Goal: Task Accomplishment & Management: Complete application form

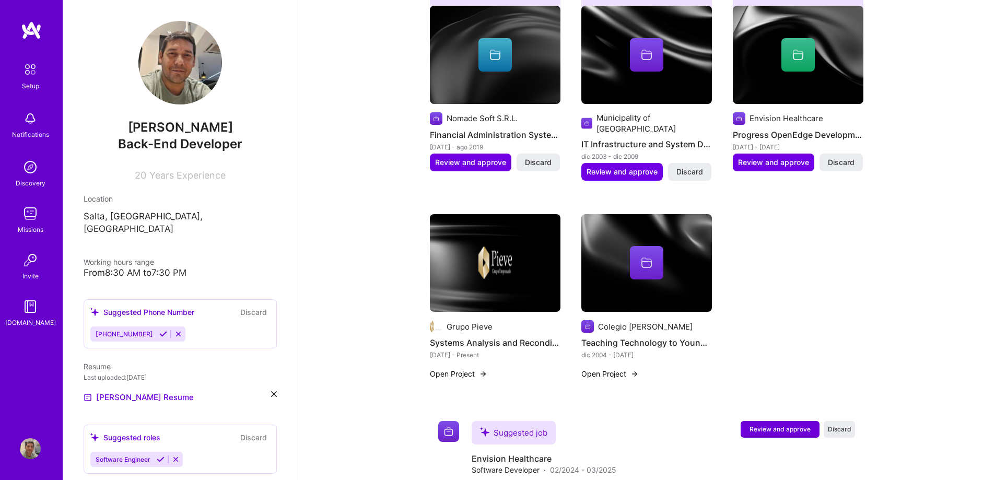
scroll to position [52, 0]
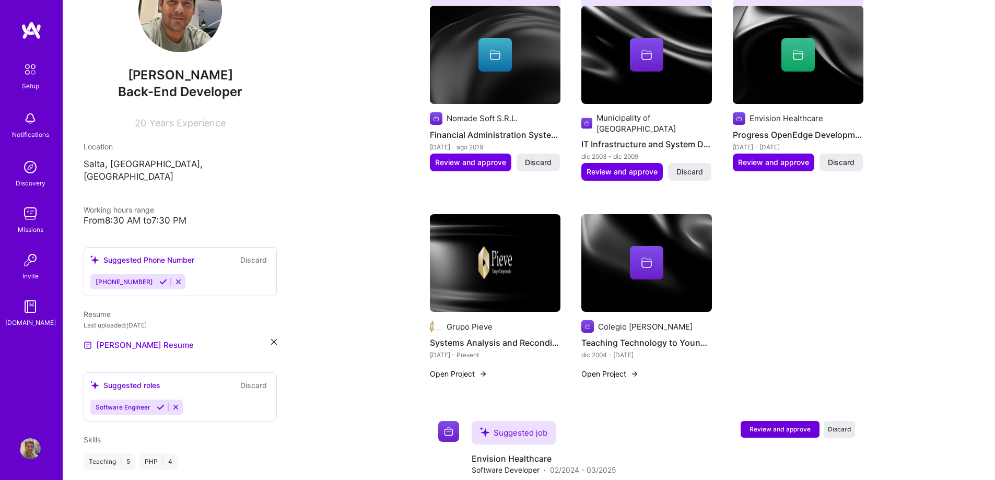
click at [156, 277] on button at bounding box center [163, 281] width 14 height 9
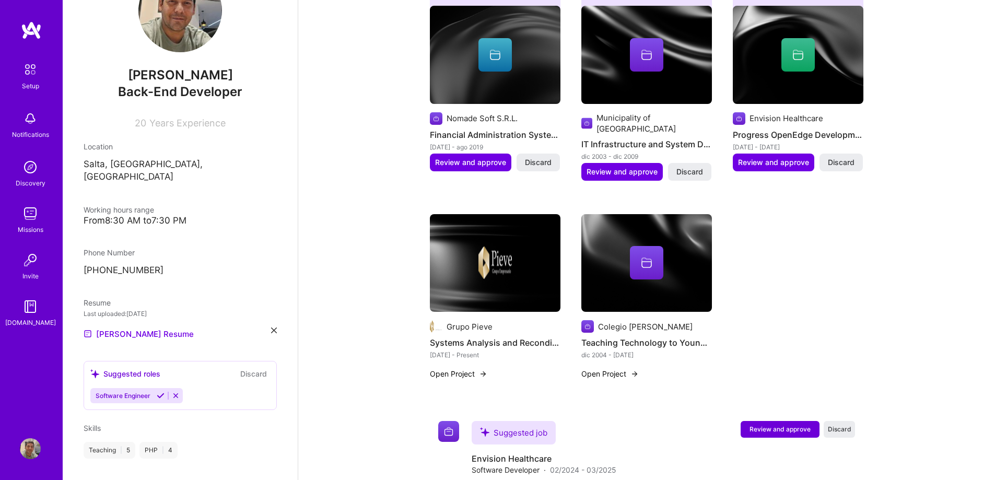
click at [157, 392] on icon at bounding box center [161, 396] width 8 height 8
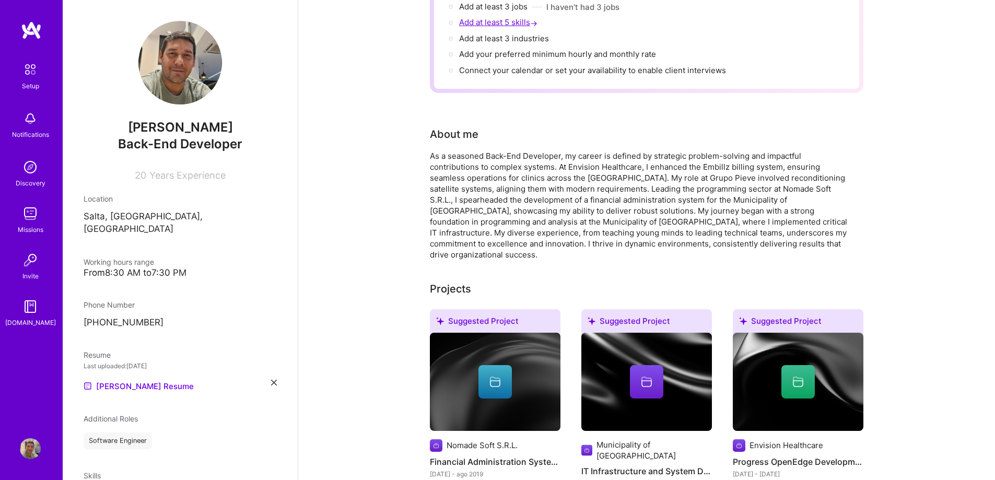
scroll to position [0, 0]
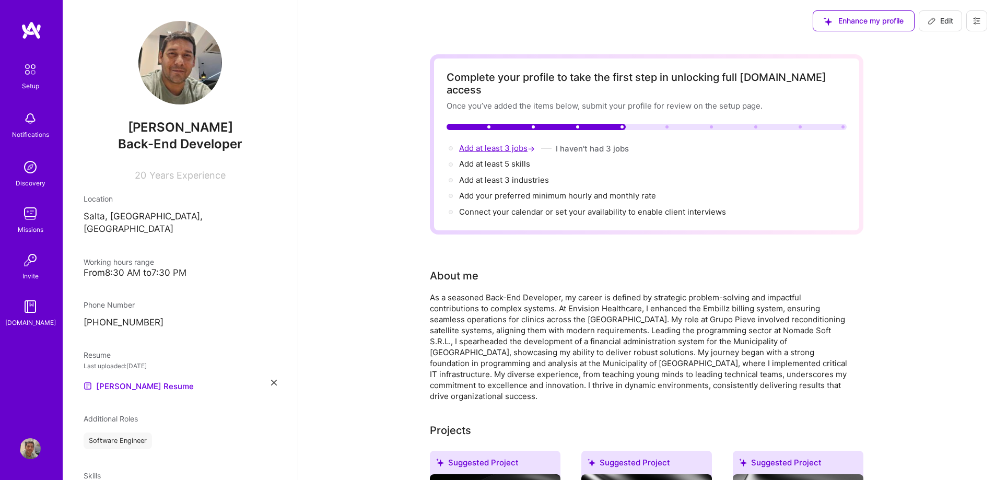
click at [492, 143] on span "Add at least 3 jobs →" at bounding box center [498, 148] width 78 height 10
select select "AR"
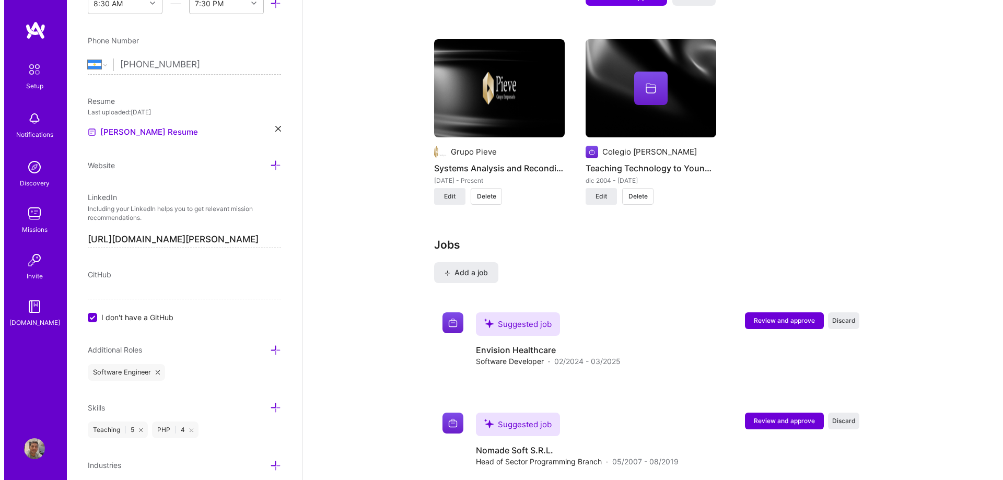
scroll to position [1154, 0]
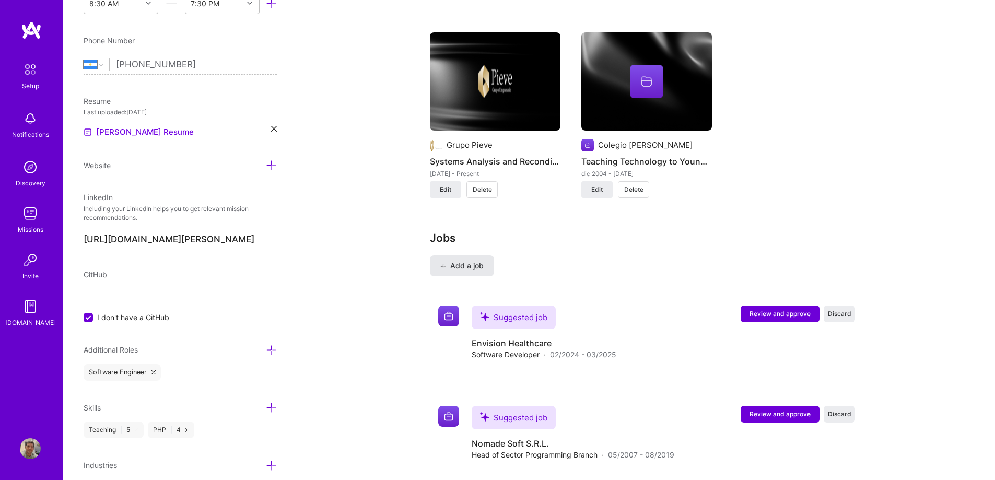
click at [454, 261] on span "Add a job" at bounding box center [461, 266] width 43 height 10
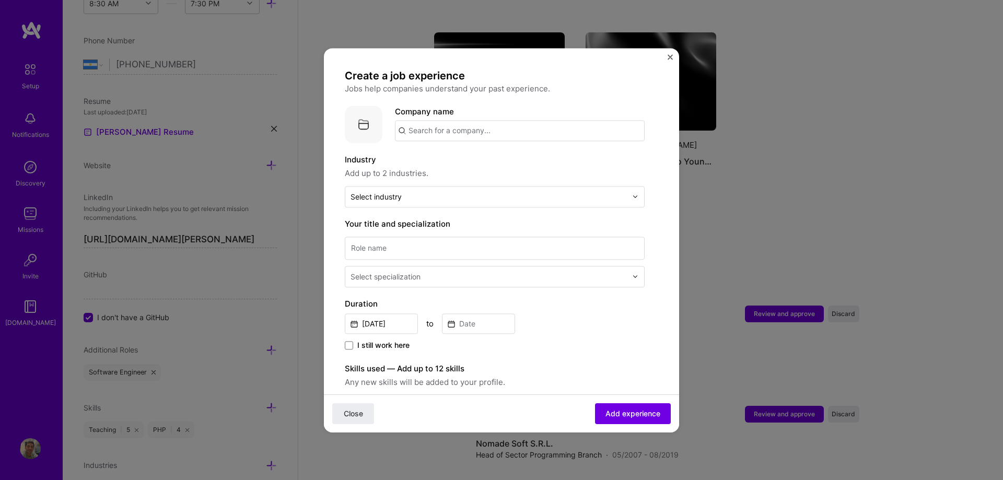
click at [501, 130] on input "text" at bounding box center [520, 130] width 250 height 21
type input "Nomade Soft"
click at [479, 159] on div "Nomade Soft" at bounding box center [483, 159] width 58 height 18
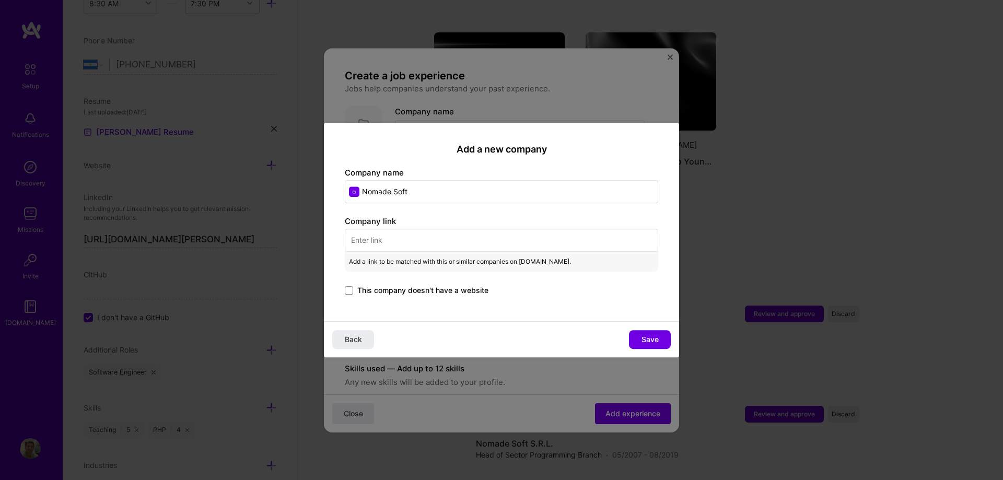
click at [383, 254] on div "Company link Add a link to be matched with this or similar companies on [DOMAIN…" at bounding box center [501, 257] width 313 height 82
click at [383, 291] on span "This company doesn't have a website" at bounding box center [422, 290] width 131 height 10
click at [0, 0] on input "This company doesn't have a website" at bounding box center [0, 0] width 0 height 0
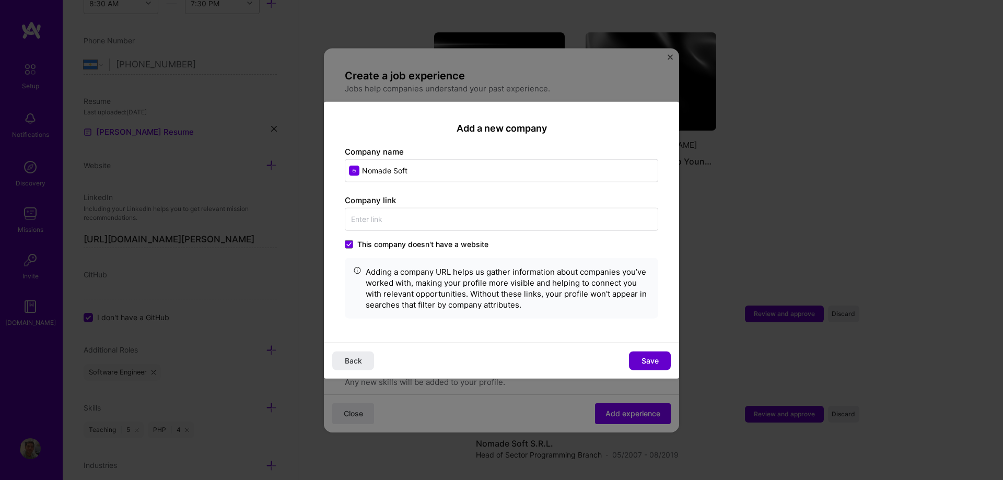
click at [643, 356] on span "Save" at bounding box center [650, 361] width 17 height 10
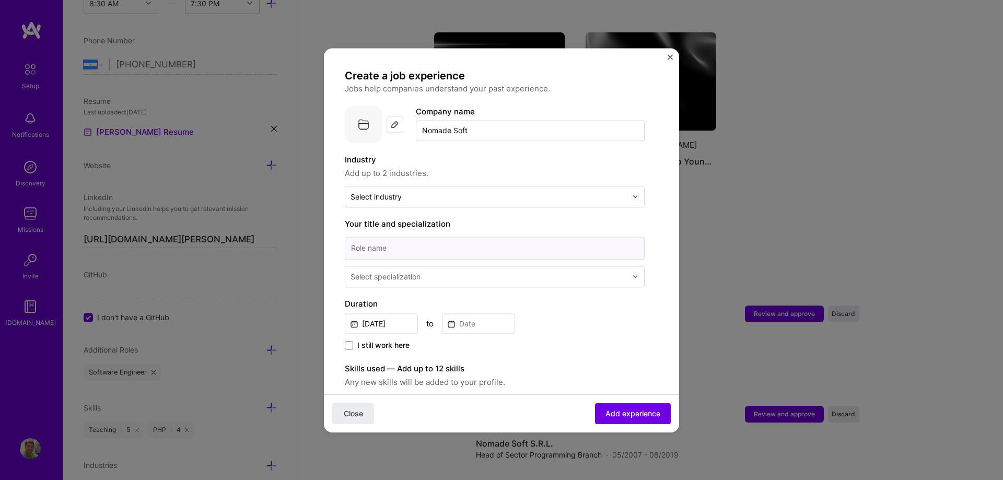
click at [388, 249] on input at bounding box center [495, 248] width 300 height 23
type input "D"
type input "Progress 4GL Developer"
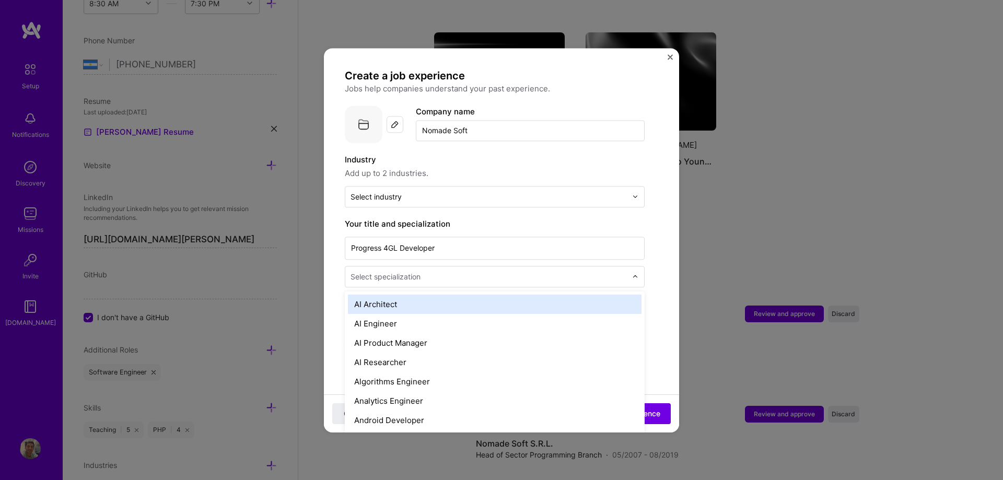
click at [398, 282] on div "Select specialization" at bounding box center [386, 276] width 70 height 11
type input "deve"
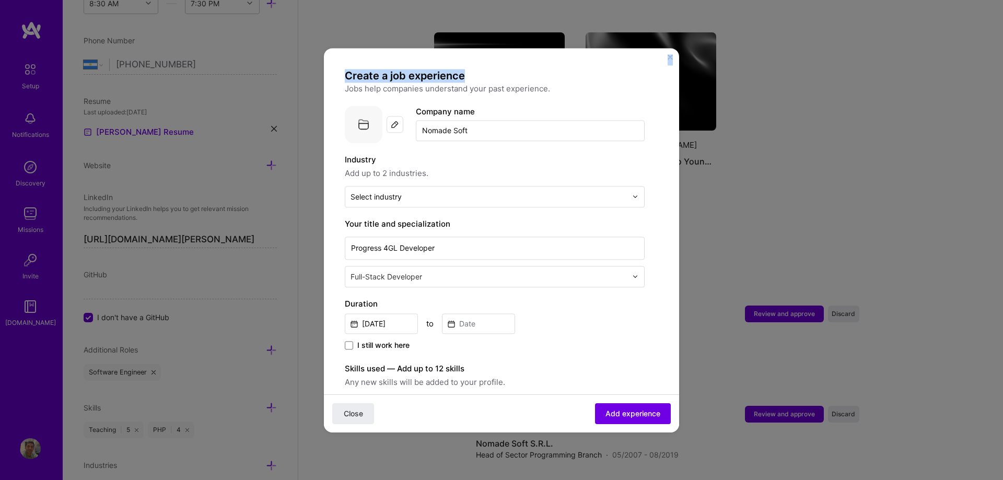
drag, startPoint x: 522, startPoint y: 54, endPoint x: 287, endPoint y: 107, distance: 240.5
click at [148, 69] on div "Create a job experience Jobs help companies understand your past experience. Co…" at bounding box center [501, 240] width 1003 height 480
click at [388, 317] on input "[DATE]" at bounding box center [381, 323] width 73 height 20
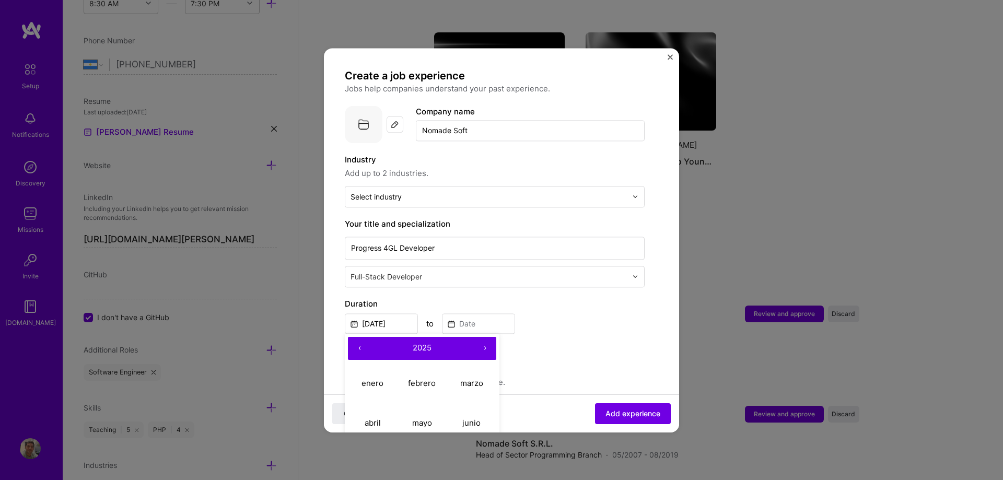
click at [358, 350] on button "‹" at bounding box center [359, 348] width 23 height 23
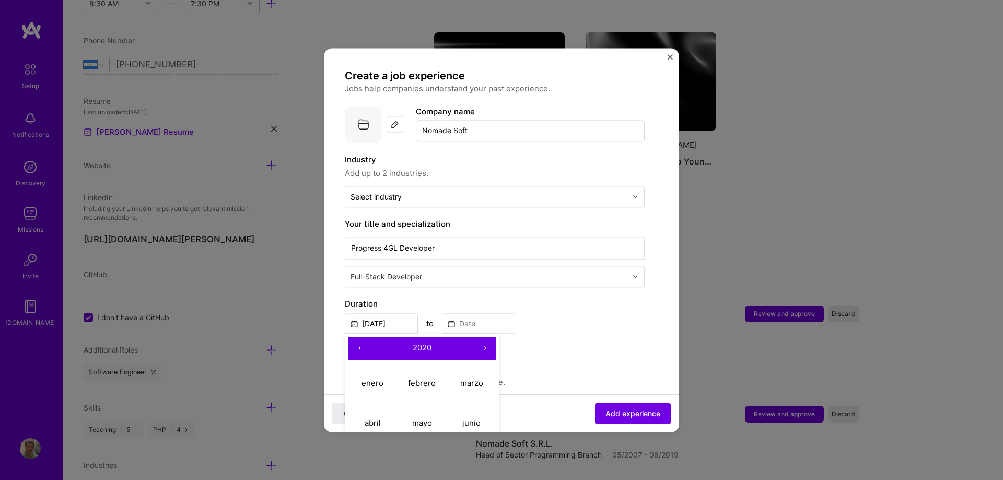
click at [358, 350] on button "‹" at bounding box center [359, 348] width 23 height 23
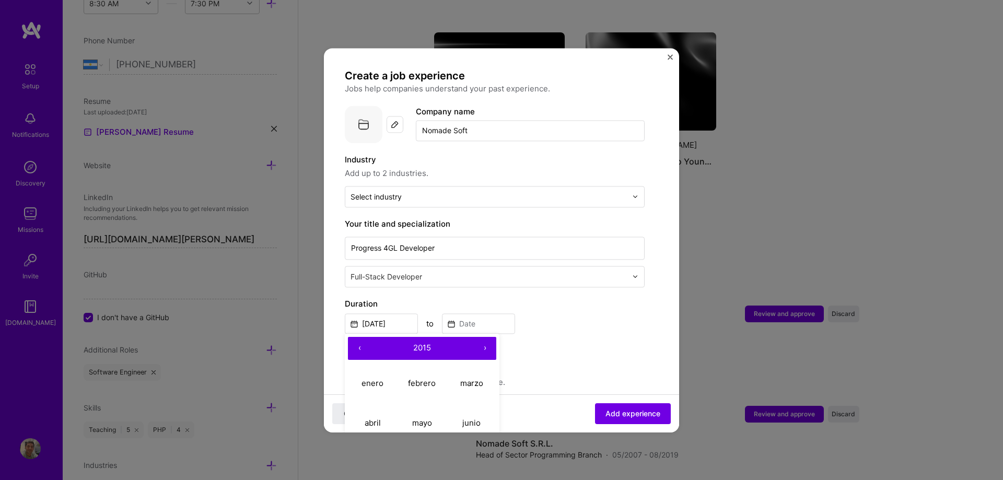
click at [358, 350] on button "‹" at bounding box center [359, 348] width 23 height 23
click at [422, 421] on abbr "mayo" at bounding box center [422, 423] width 20 height 10
type input "[DATE]"
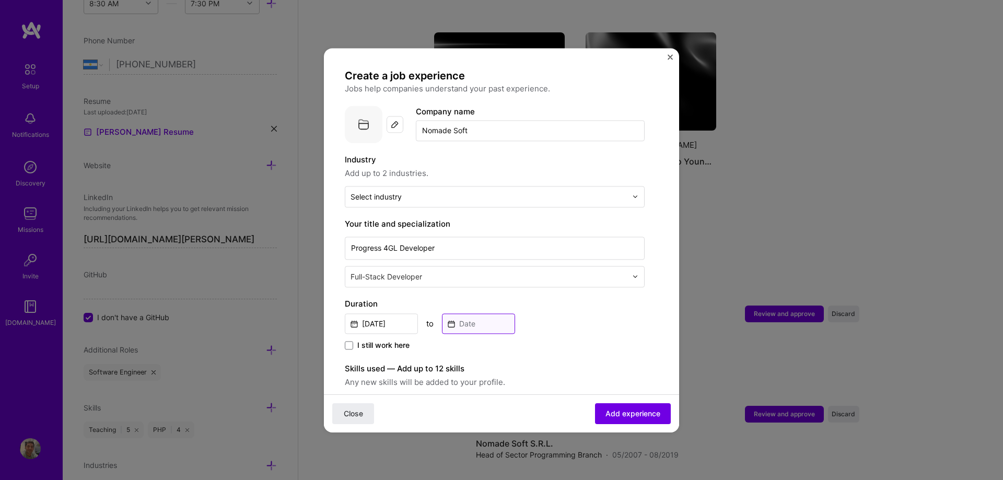
click at [460, 324] on input at bounding box center [478, 323] width 73 height 20
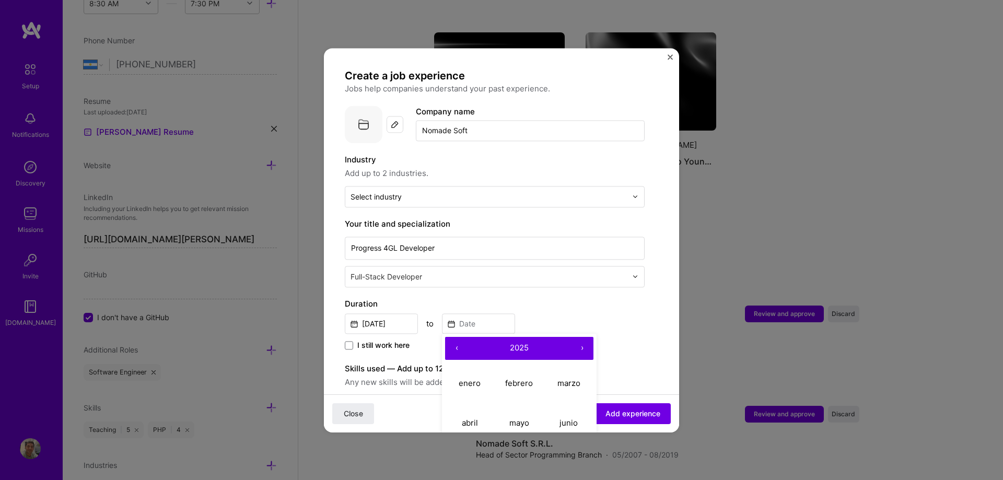
click at [453, 345] on button "‹" at bounding box center [456, 348] width 23 height 23
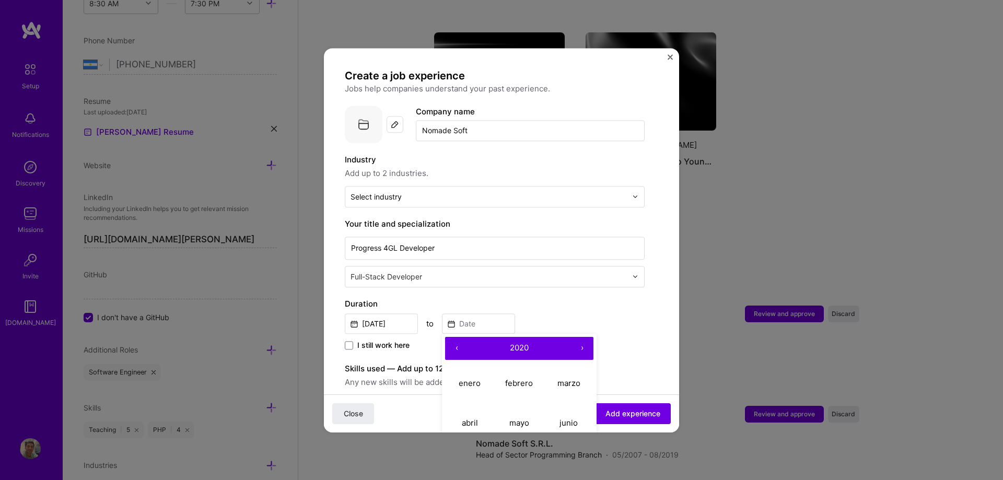
click at [453, 345] on button "‹" at bounding box center [456, 348] width 23 height 23
click at [579, 348] on button "›" at bounding box center [582, 348] width 23 height 23
click at [396, 327] on input "[DATE]" at bounding box center [381, 323] width 73 height 20
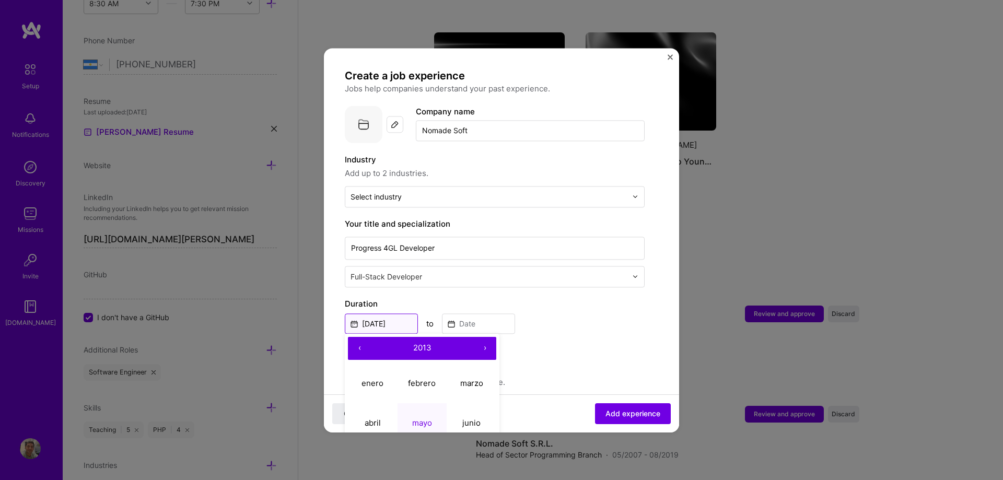
click at [396, 327] on input "[DATE]" at bounding box center [381, 323] width 73 height 20
click at [358, 347] on button "‹" at bounding box center [359, 348] width 23 height 23
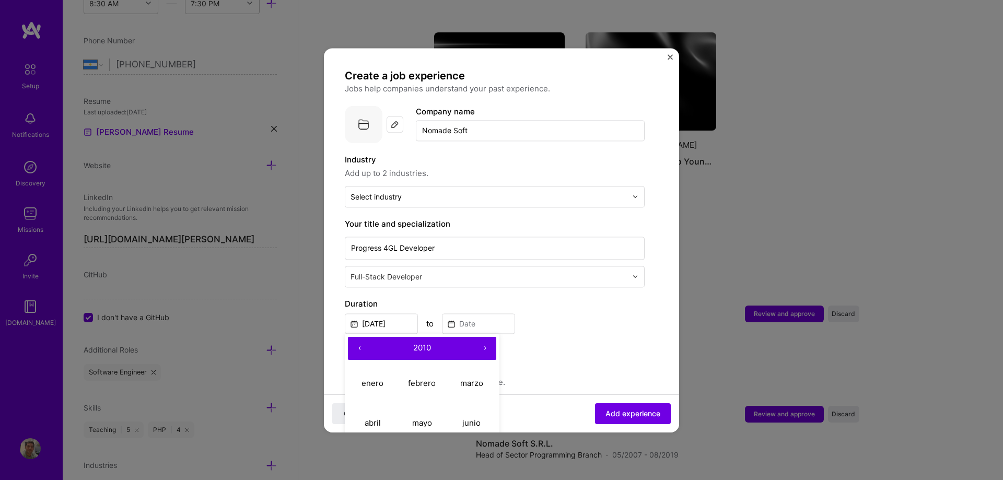
click at [358, 347] on button "‹" at bounding box center [359, 348] width 23 height 23
click at [425, 347] on span "2005" at bounding box center [422, 348] width 19 height 10
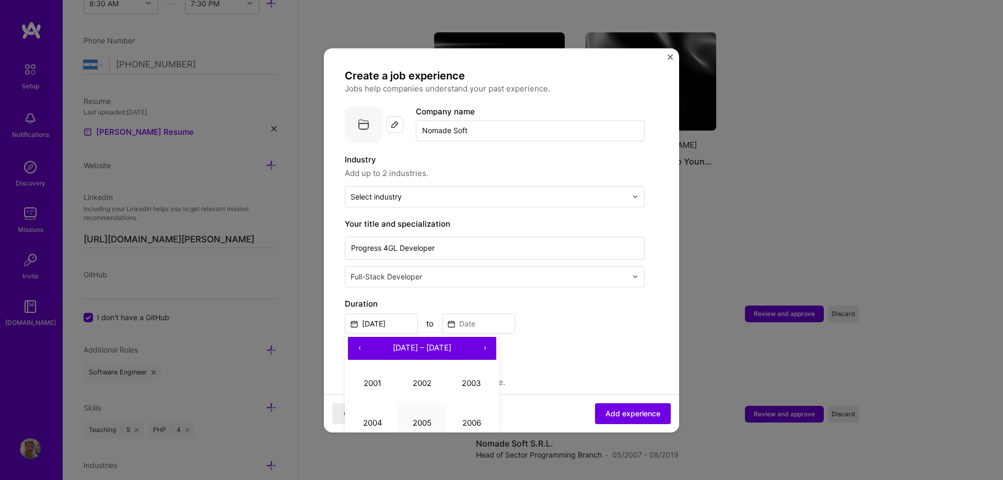
click at [415, 417] on button "2005" at bounding box center [423, 423] width 50 height 40
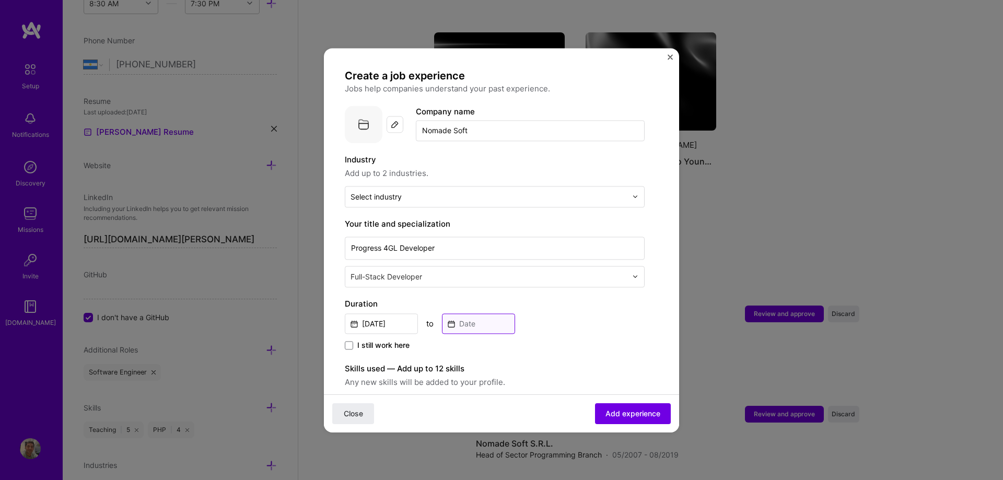
click at [478, 321] on input at bounding box center [478, 323] width 73 height 20
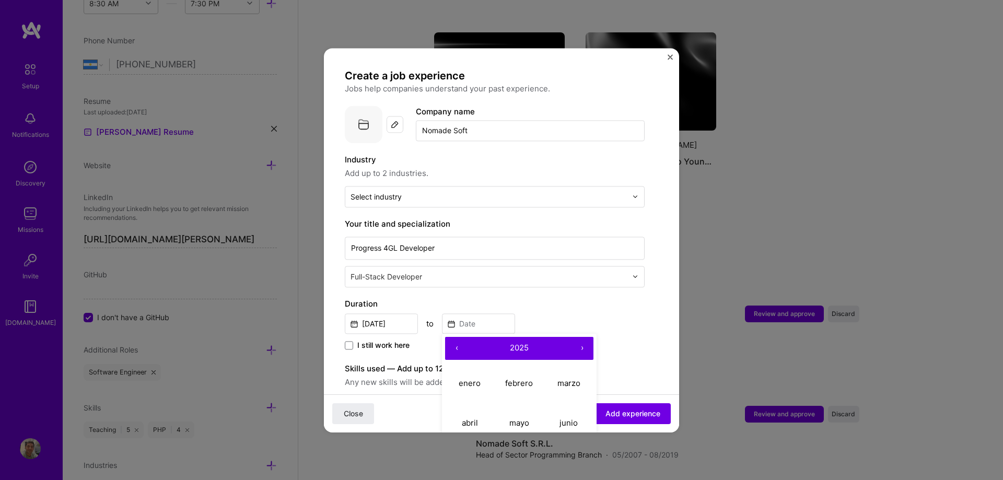
click at [512, 352] on button "2025" at bounding box center [519, 348] width 102 height 23
click at [458, 347] on button "‹" at bounding box center [456, 348] width 23 height 23
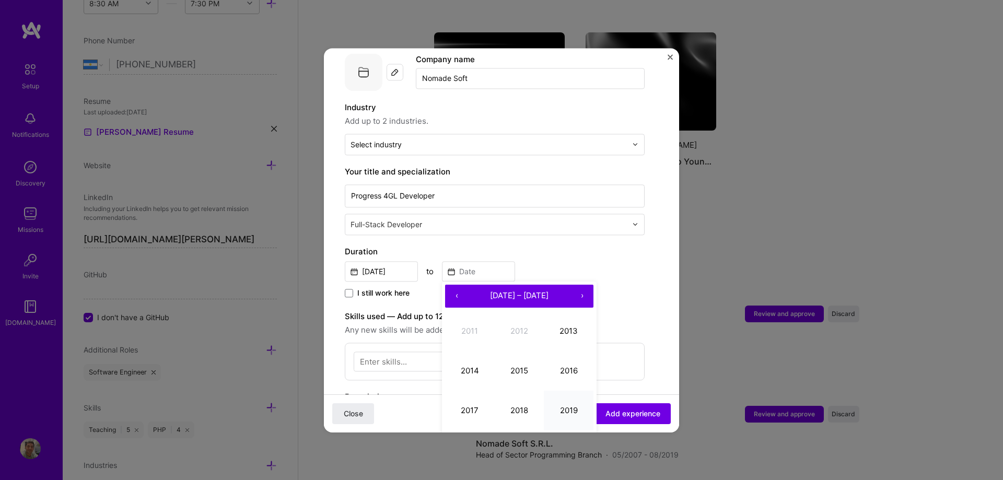
scroll to position [104, 0]
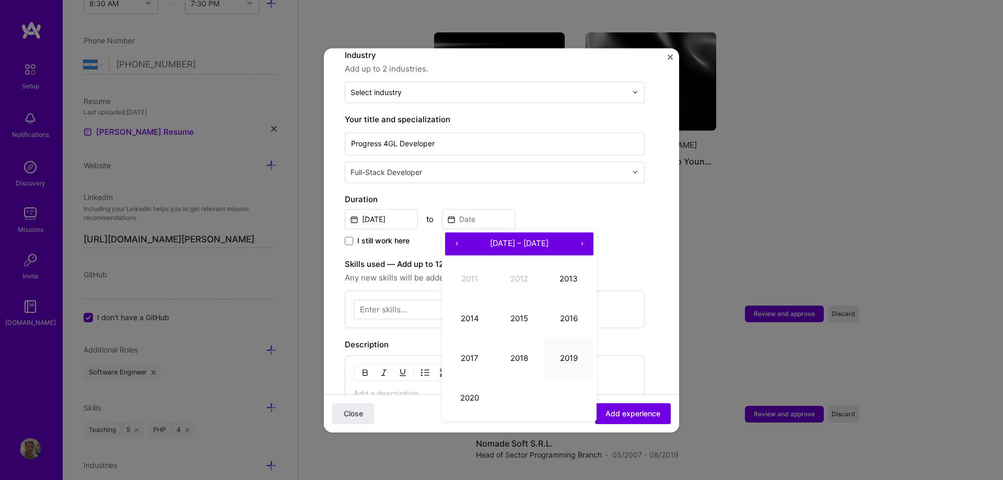
click at [573, 362] on button "2019" at bounding box center [569, 359] width 50 height 40
click at [560, 362] on abbr "septiembre" at bounding box center [569, 358] width 42 height 10
type input "[DATE]"
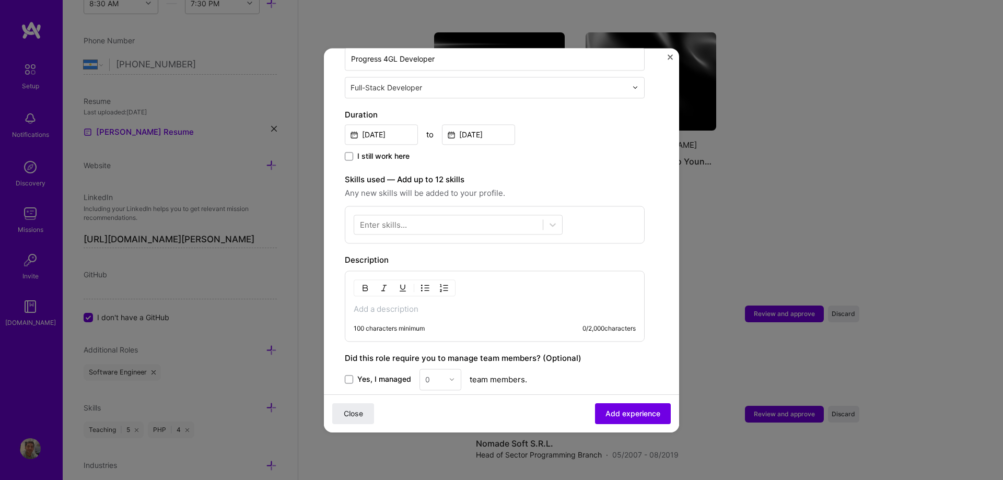
scroll to position [209, 0]
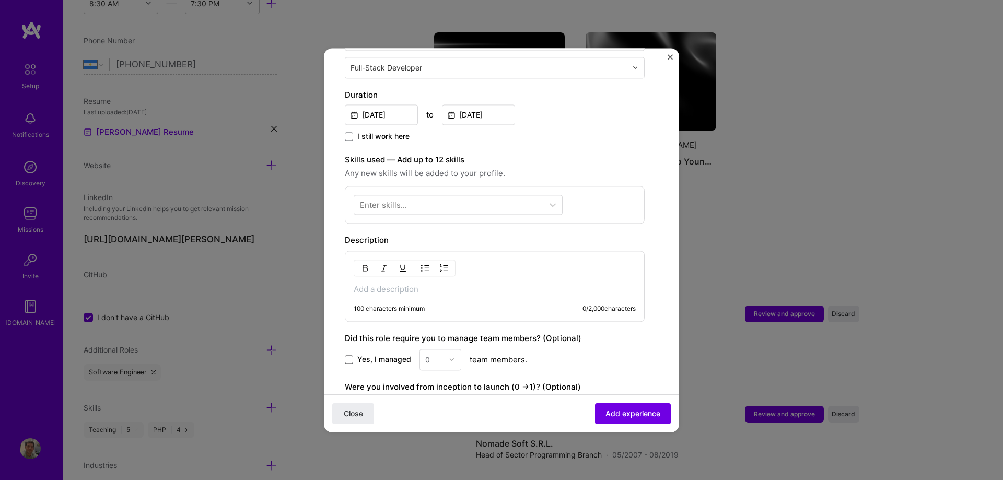
click at [350, 358] on span at bounding box center [349, 359] width 8 height 8
click at [0, 0] on input "Yes, I managed" at bounding box center [0, 0] width 0 height 0
click at [447, 359] on div "0" at bounding box center [434, 360] width 29 height 20
click at [433, 425] on div "3" at bounding box center [441, 425] width 36 height 19
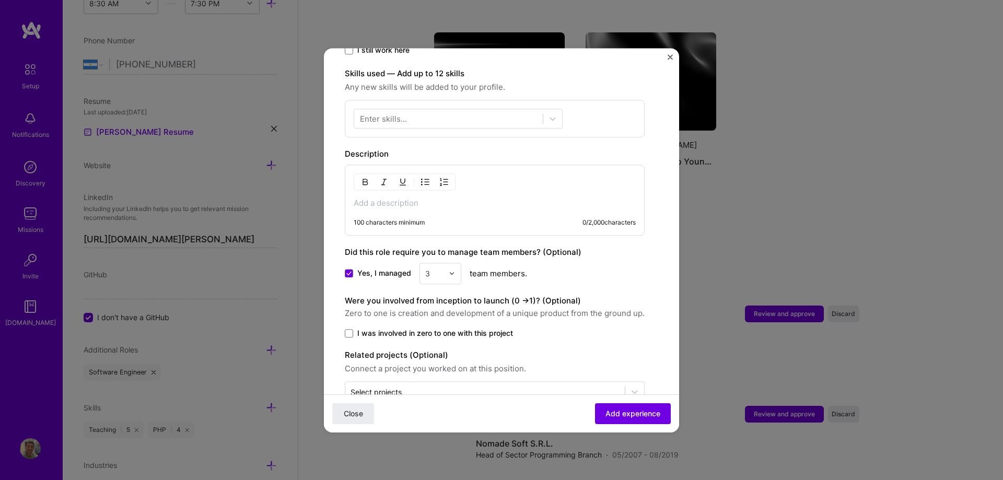
scroll to position [313, 0]
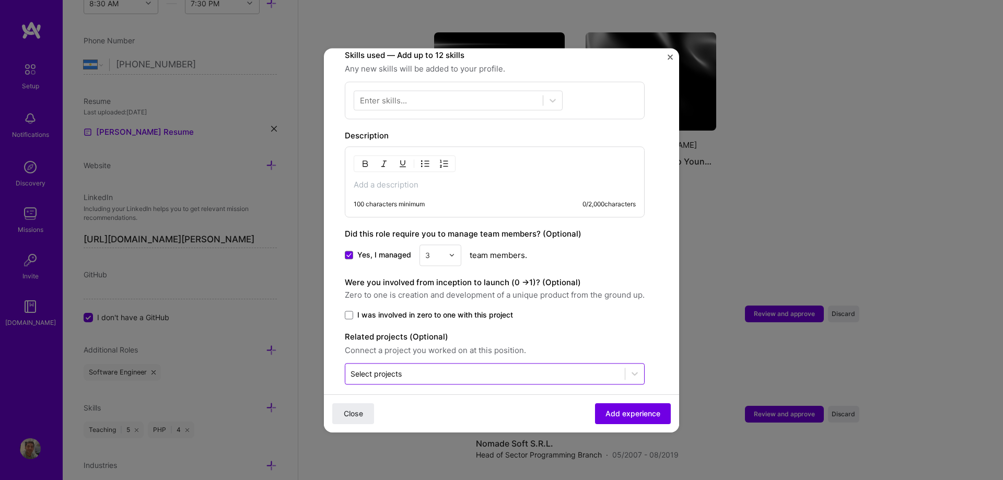
click at [410, 376] on input "text" at bounding box center [485, 373] width 269 height 11
click at [602, 259] on div "Yes, I managed 3 team members." at bounding box center [495, 255] width 300 height 21
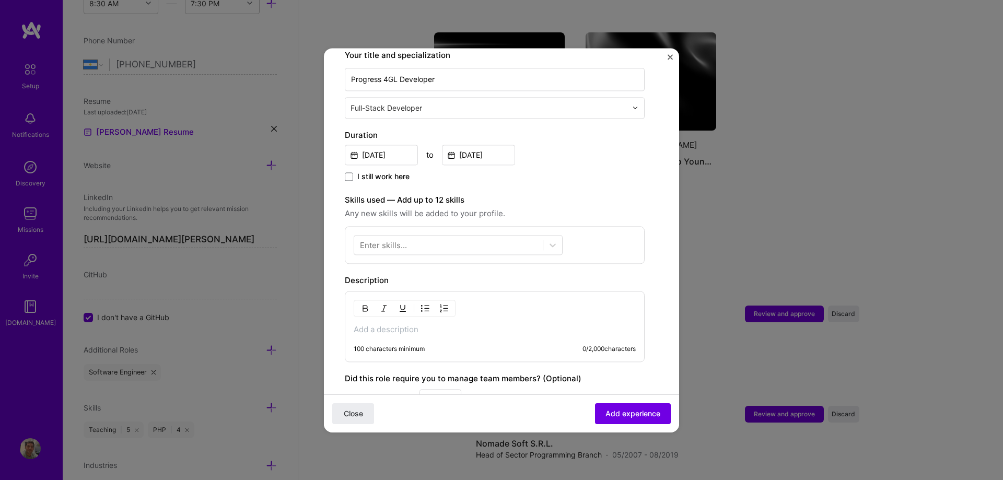
scroll to position [157, 0]
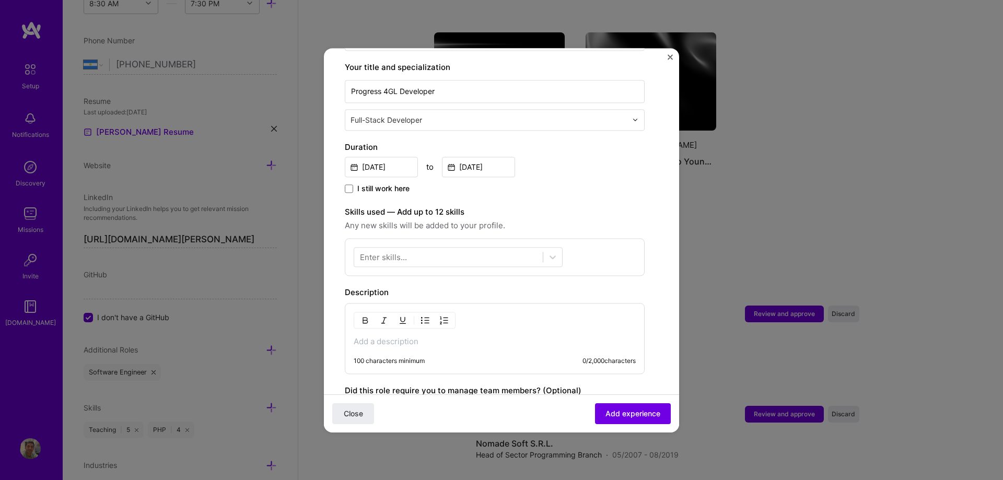
click at [388, 253] on div "Enter skills..." at bounding box center [383, 256] width 47 height 11
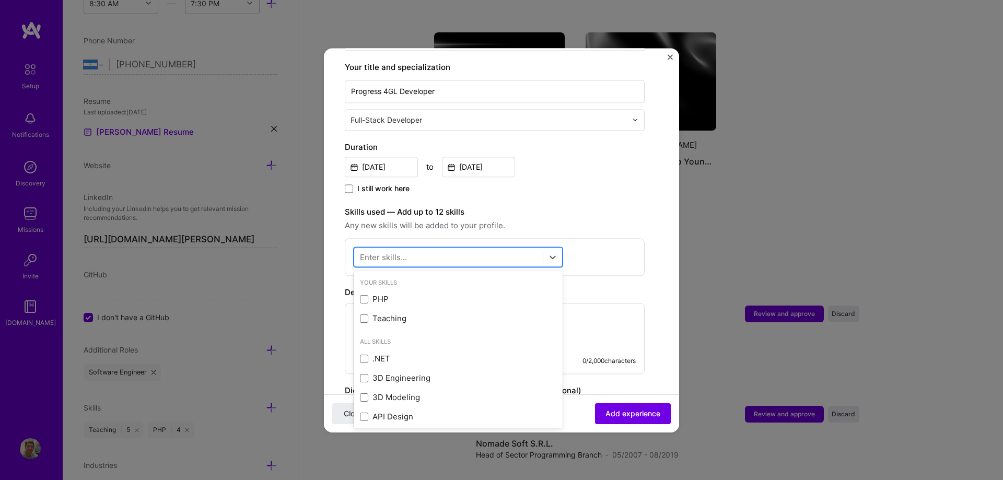
click at [408, 260] on div at bounding box center [448, 256] width 189 height 17
type input "P"
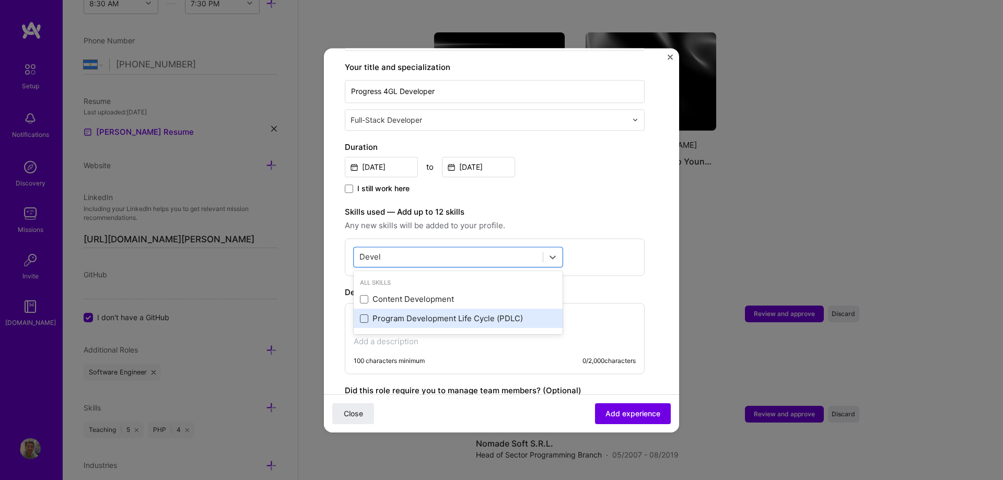
click at [362, 319] on span at bounding box center [364, 319] width 8 height 8
click at [0, 0] on input "checkbox" at bounding box center [0, 0] width 0 height 0
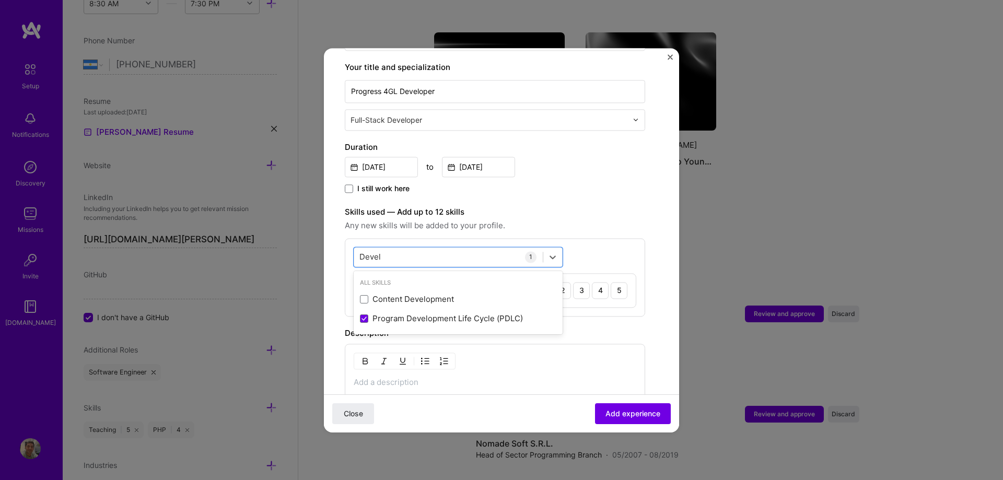
type input "Devel"
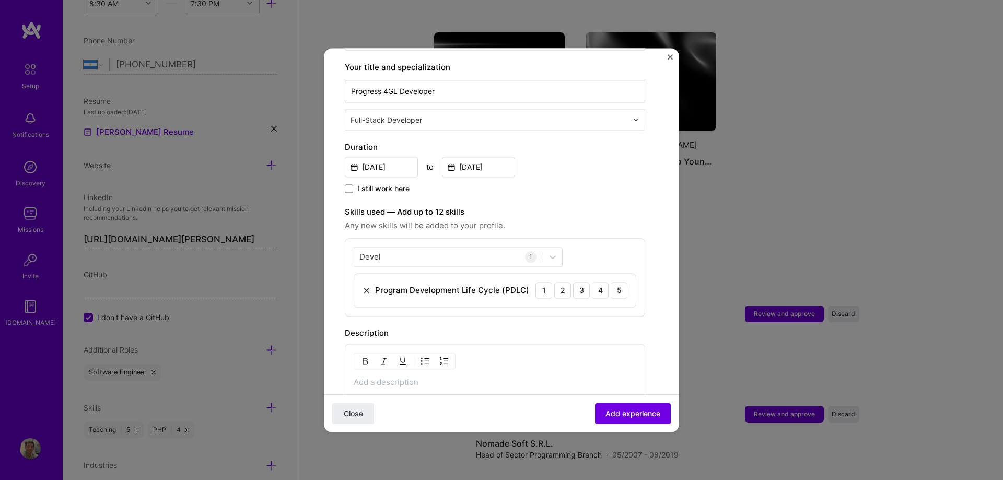
click at [586, 249] on div "Devel Devel 1 Program Development Life Cycle (PDLC) 1 2 3 4 5" at bounding box center [495, 277] width 300 height 78
click at [615, 293] on div "5" at bounding box center [619, 290] width 17 height 17
click at [616, 414] on span "Add experience" at bounding box center [633, 413] width 55 height 10
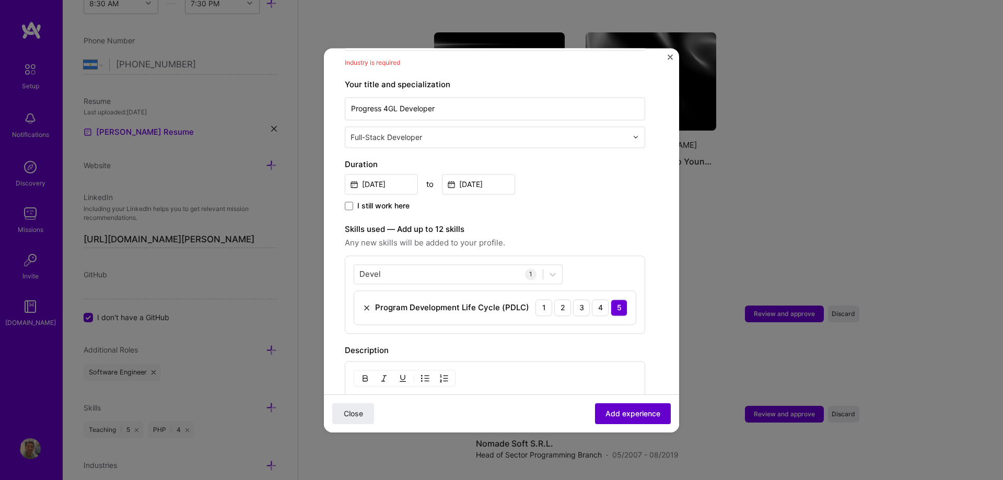
scroll to position [106, 0]
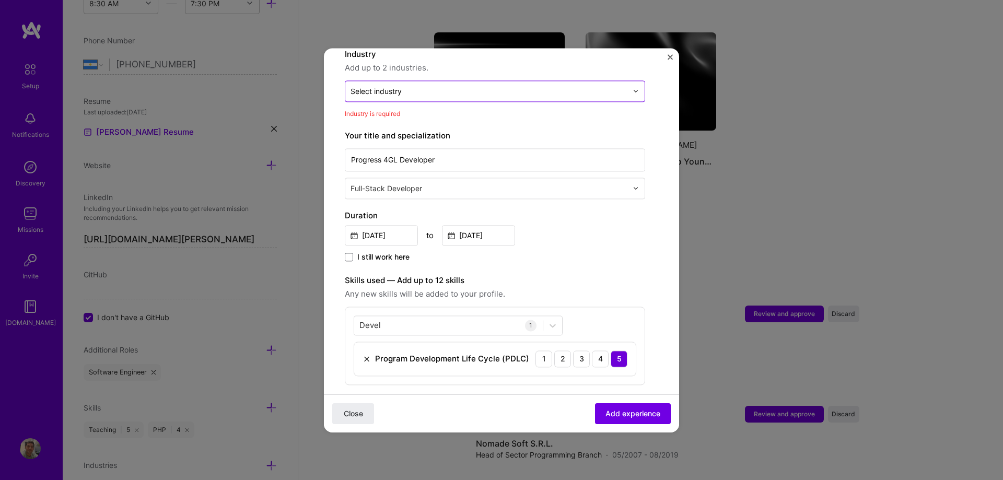
click at [460, 85] on div at bounding box center [489, 91] width 277 height 13
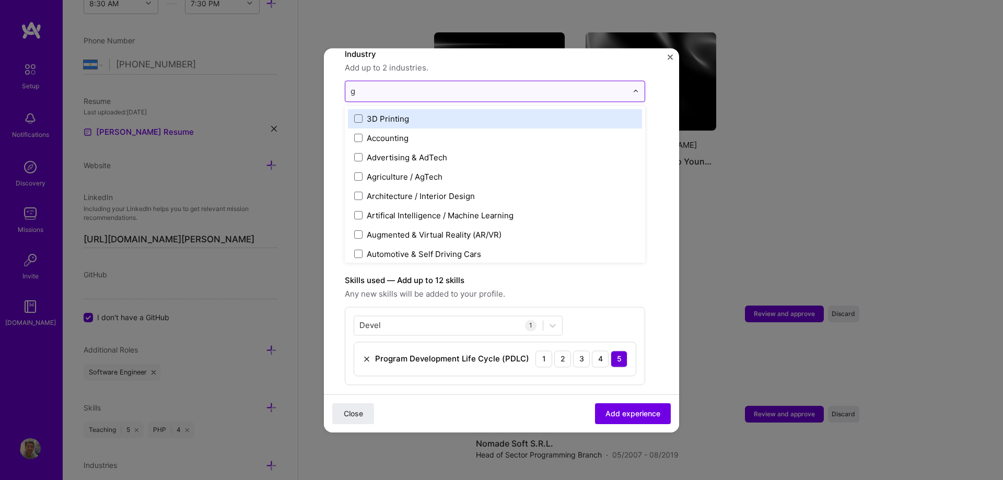
type input "go"
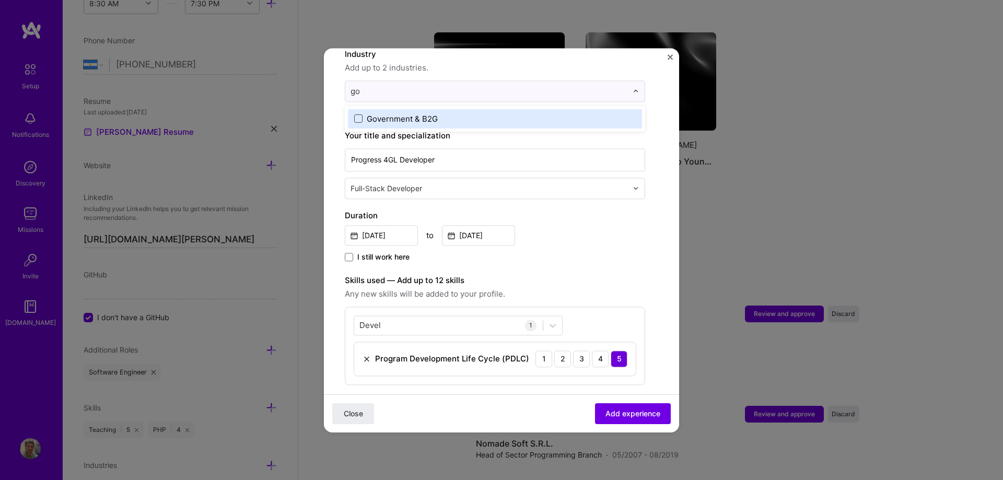
click at [361, 120] on span at bounding box center [358, 118] width 8 height 8
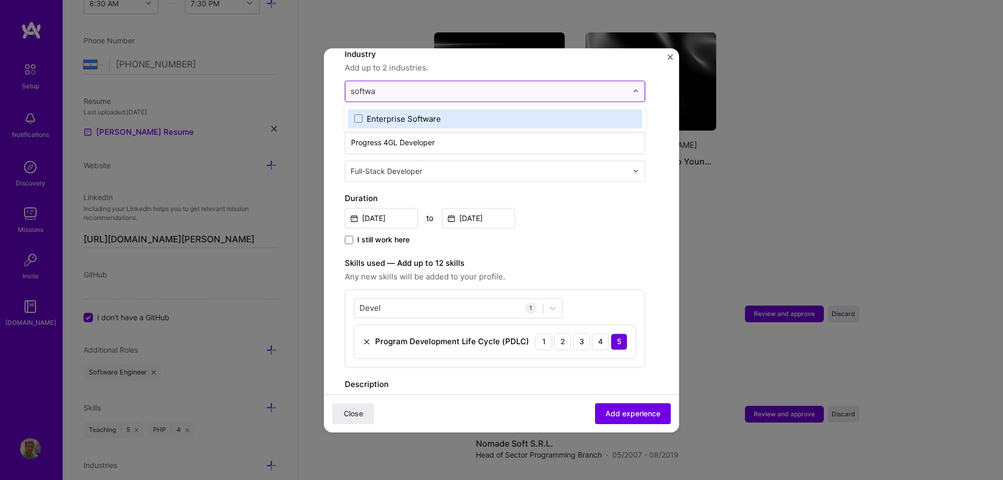
click at [440, 96] on input "softwa" at bounding box center [489, 91] width 277 height 11
type input "s"
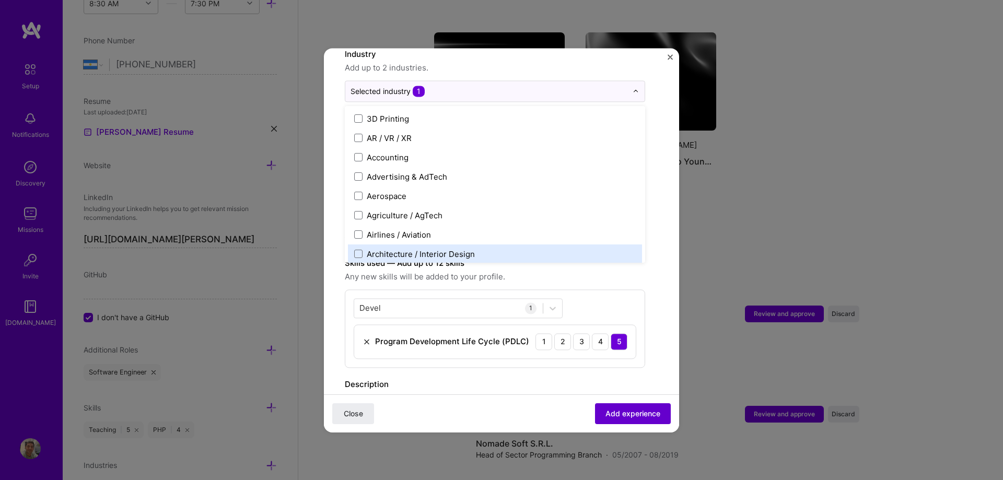
click at [615, 413] on span "Add experience" at bounding box center [633, 413] width 55 height 10
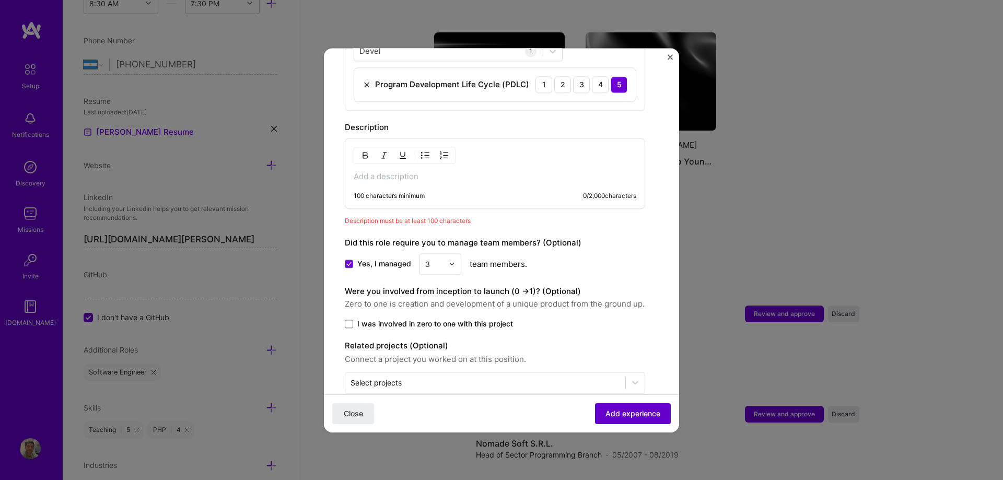
scroll to position [383, 0]
